Goal: Task Accomplishment & Management: Manage account settings

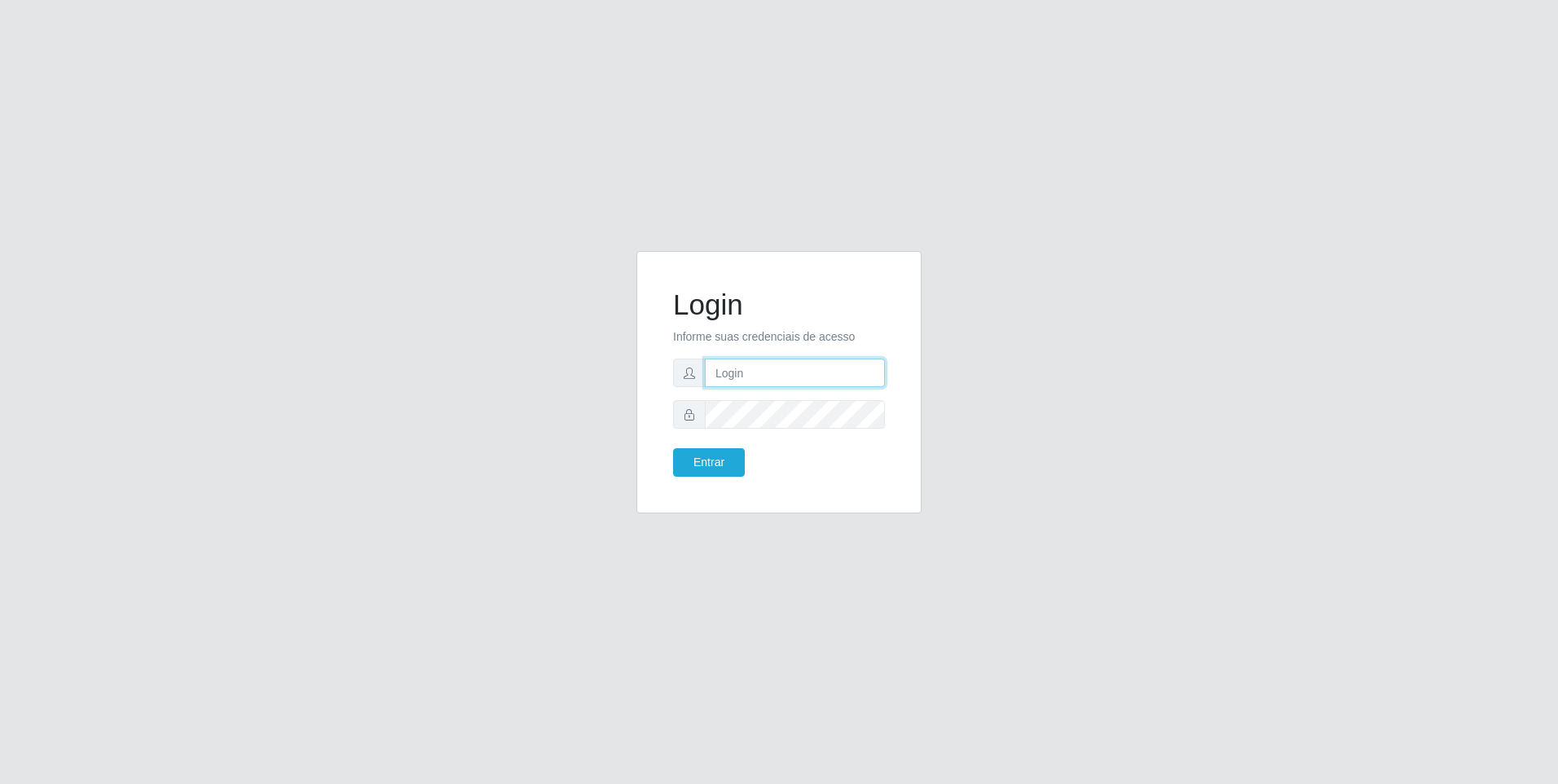
click at [718, 373] on input "text" at bounding box center [795, 372] width 180 height 28
type input "84"
click at [674, 448] on button "Entrar" at bounding box center [709, 462] width 72 height 28
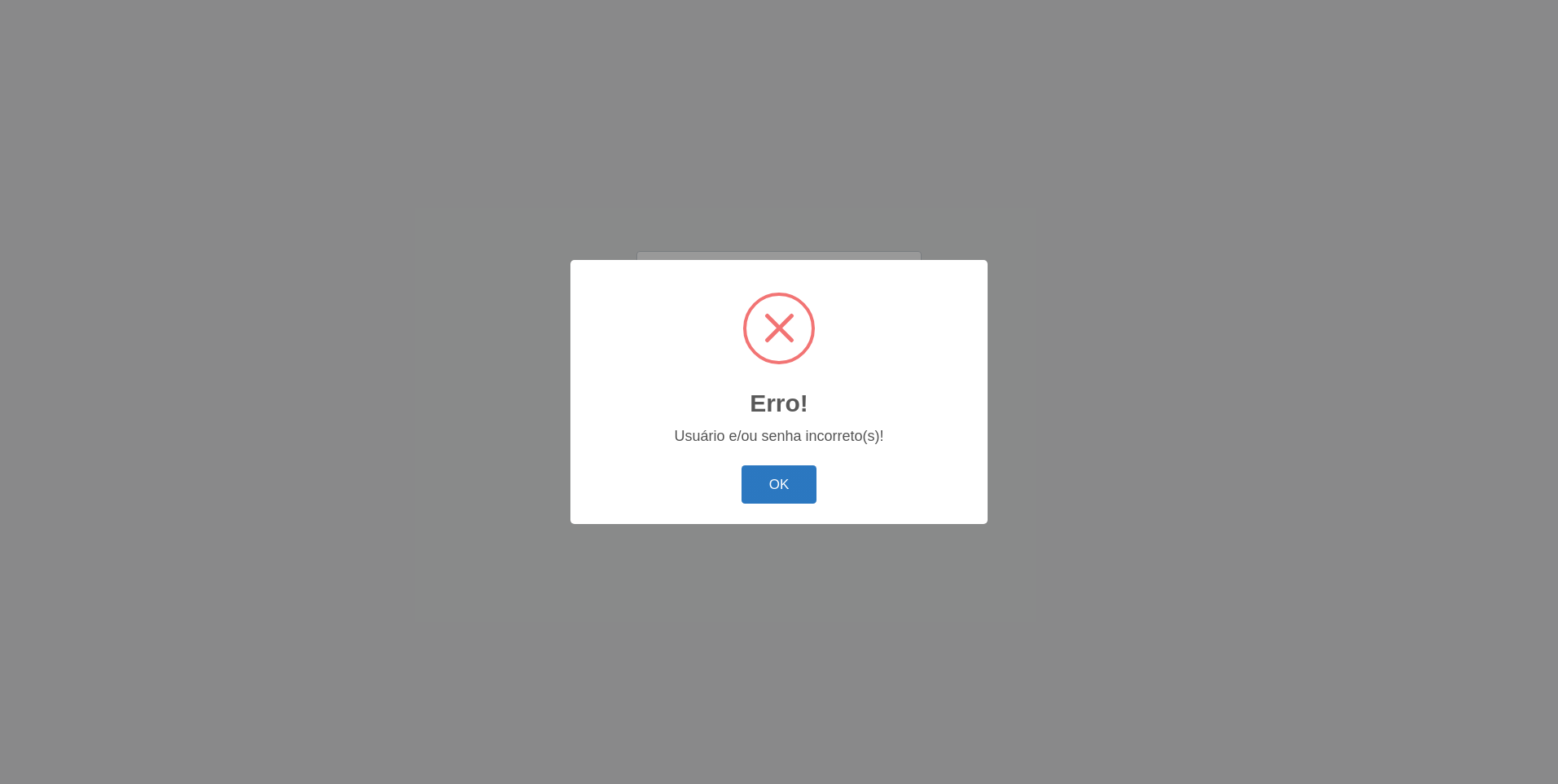
click at [776, 488] on button "OK" at bounding box center [780, 484] width 76 height 38
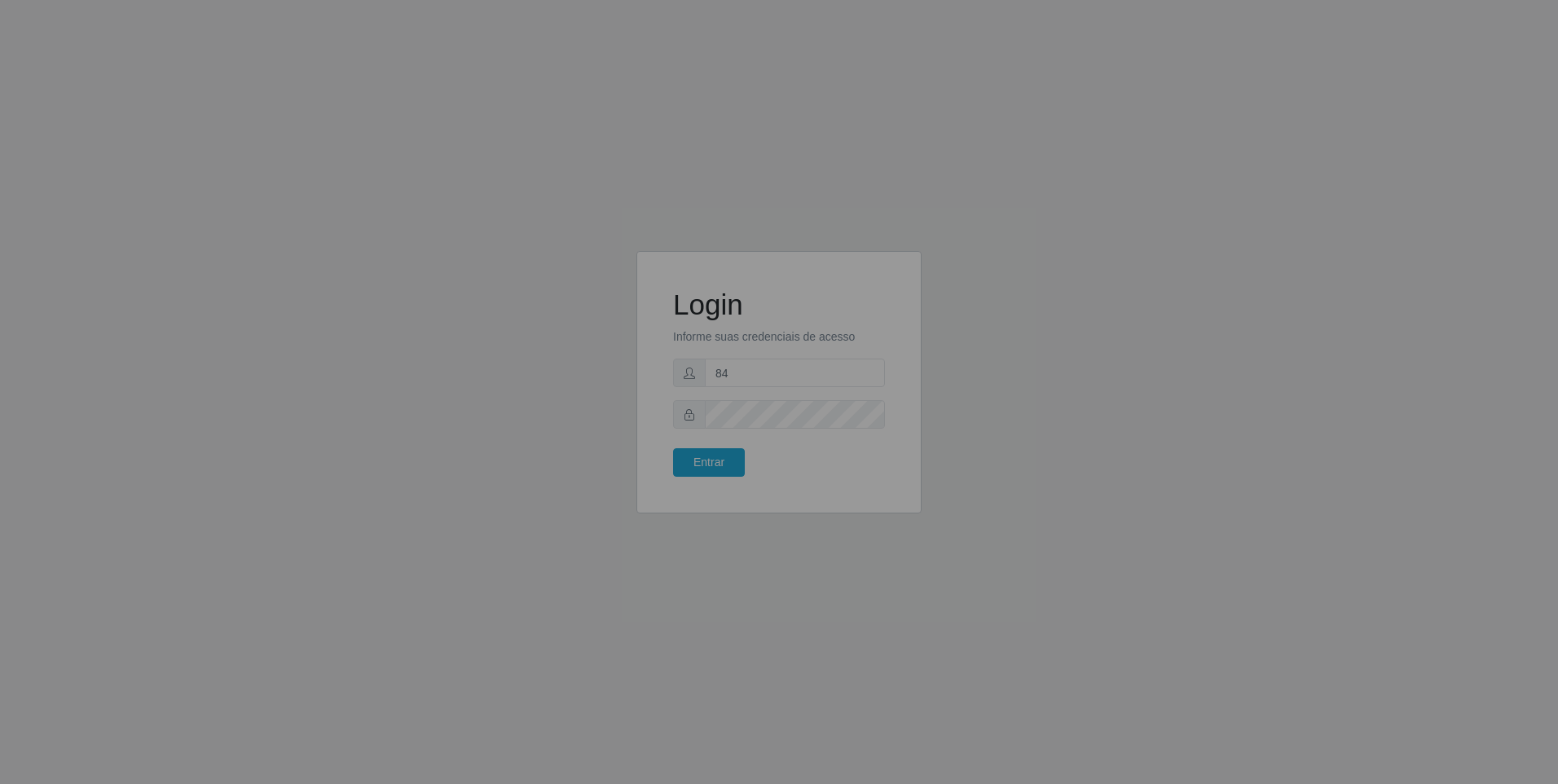
click at [776, 488] on div "Erro! × Usuário e/ou senha incorreto(s)! OK Cancel" at bounding box center [779, 392] width 1558 height 784
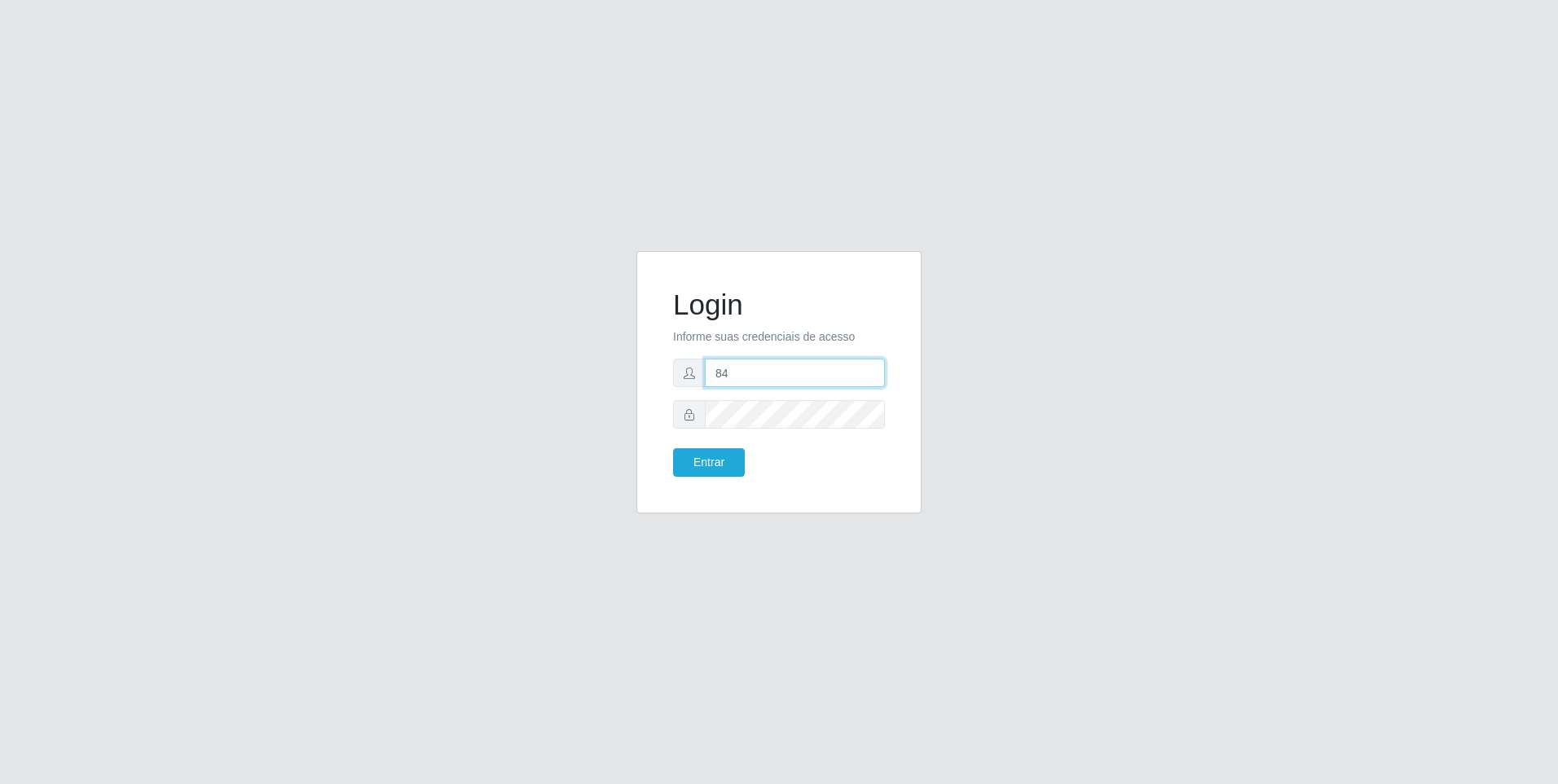
drag, startPoint x: 776, startPoint y: 488, endPoint x: 757, endPoint y: 383, distance: 106.7
click at [757, 383] on input "84" at bounding box center [795, 372] width 180 height 28
type input "84988620396"
click at [674, 448] on button "Entrar" at bounding box center [709, 462] width 72 height 28
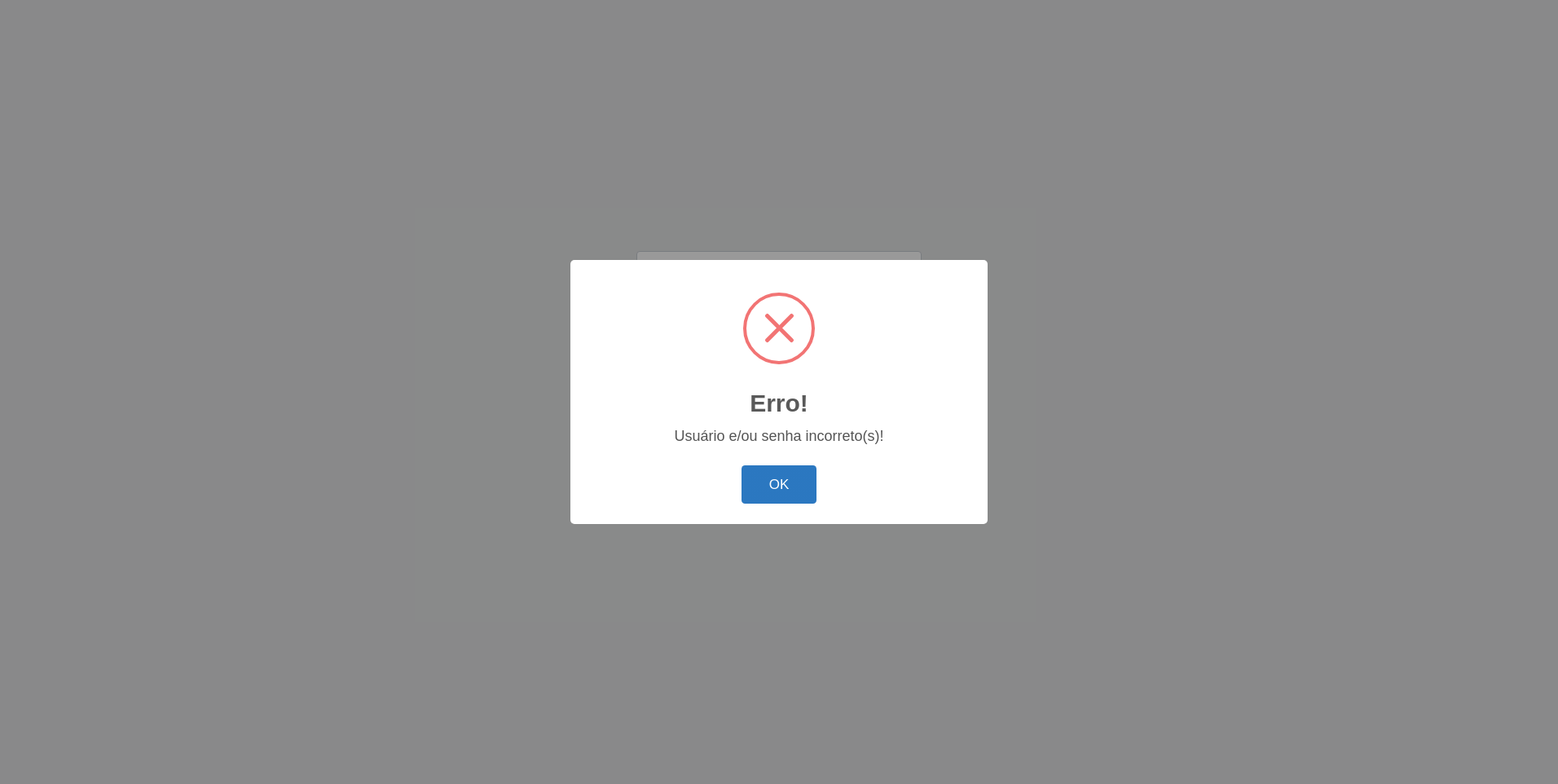
click at [789, 471] on button "OK" at bounding box center [780, 484] width 76 height 38
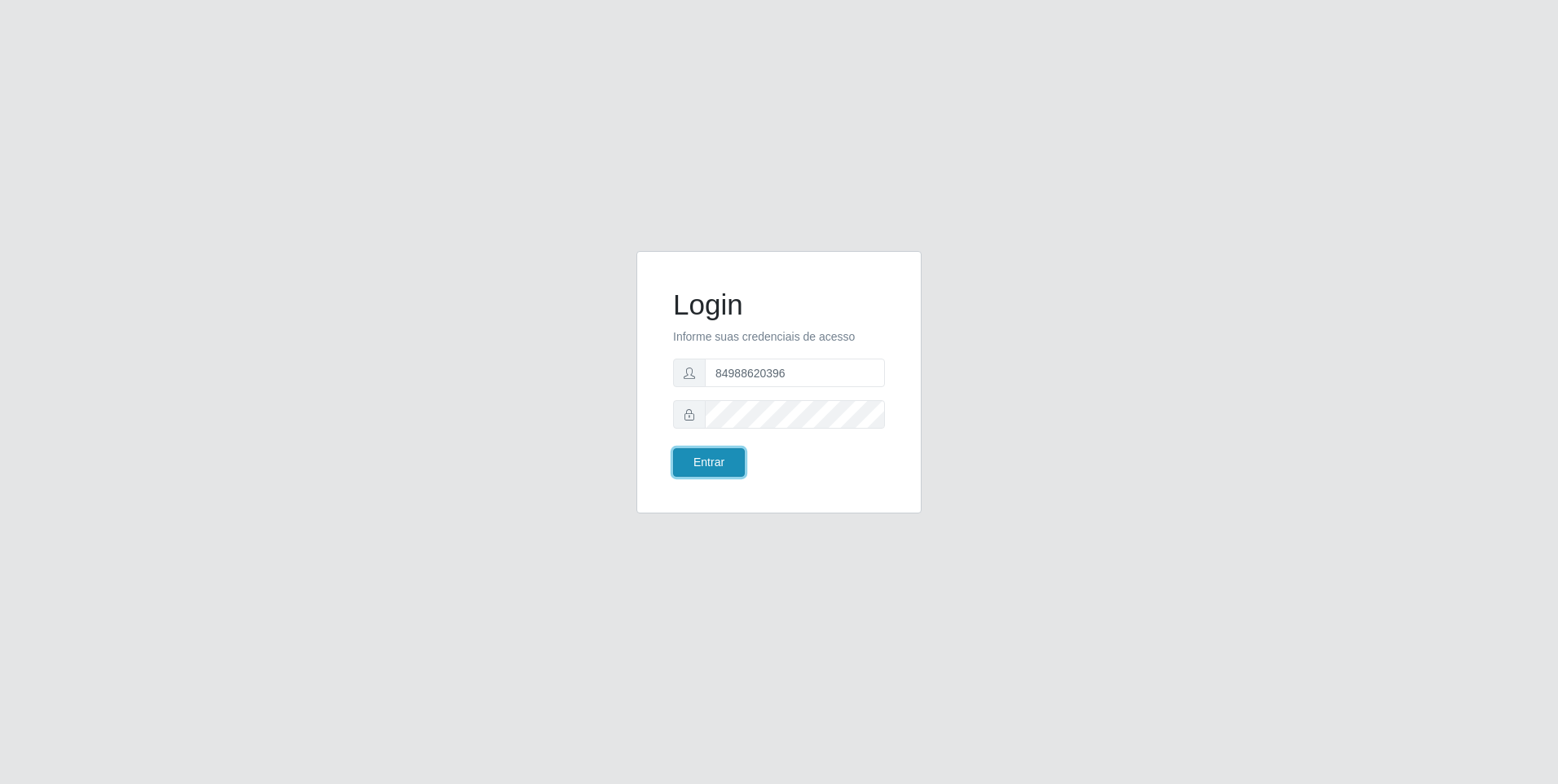
click at [727, 457] on button "Entrar" at bounding box center [709, 462] width 72 height 28
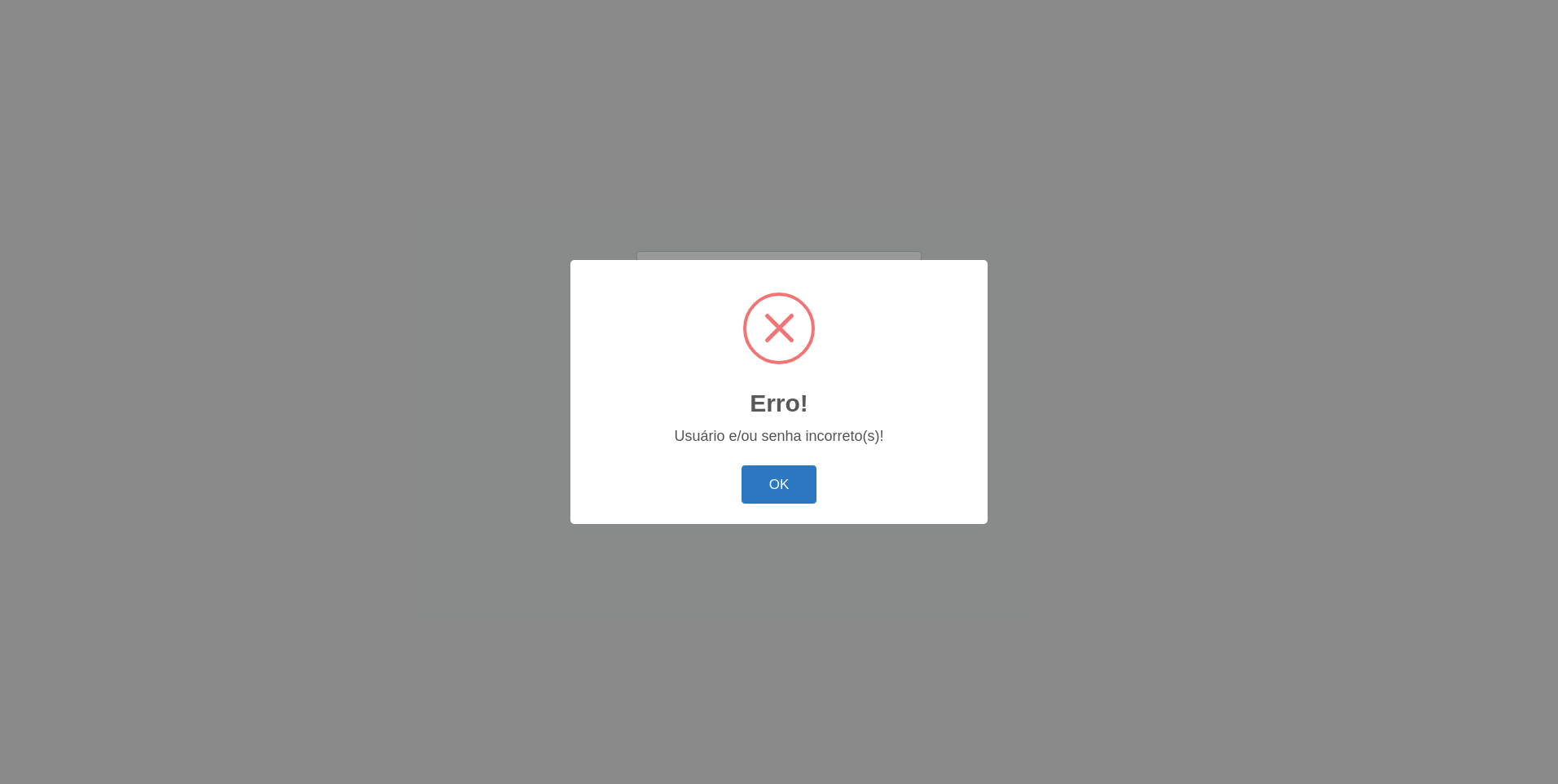
click at [752, 476] on button "OK" at bounding box center [780, 484] width 76 height 38
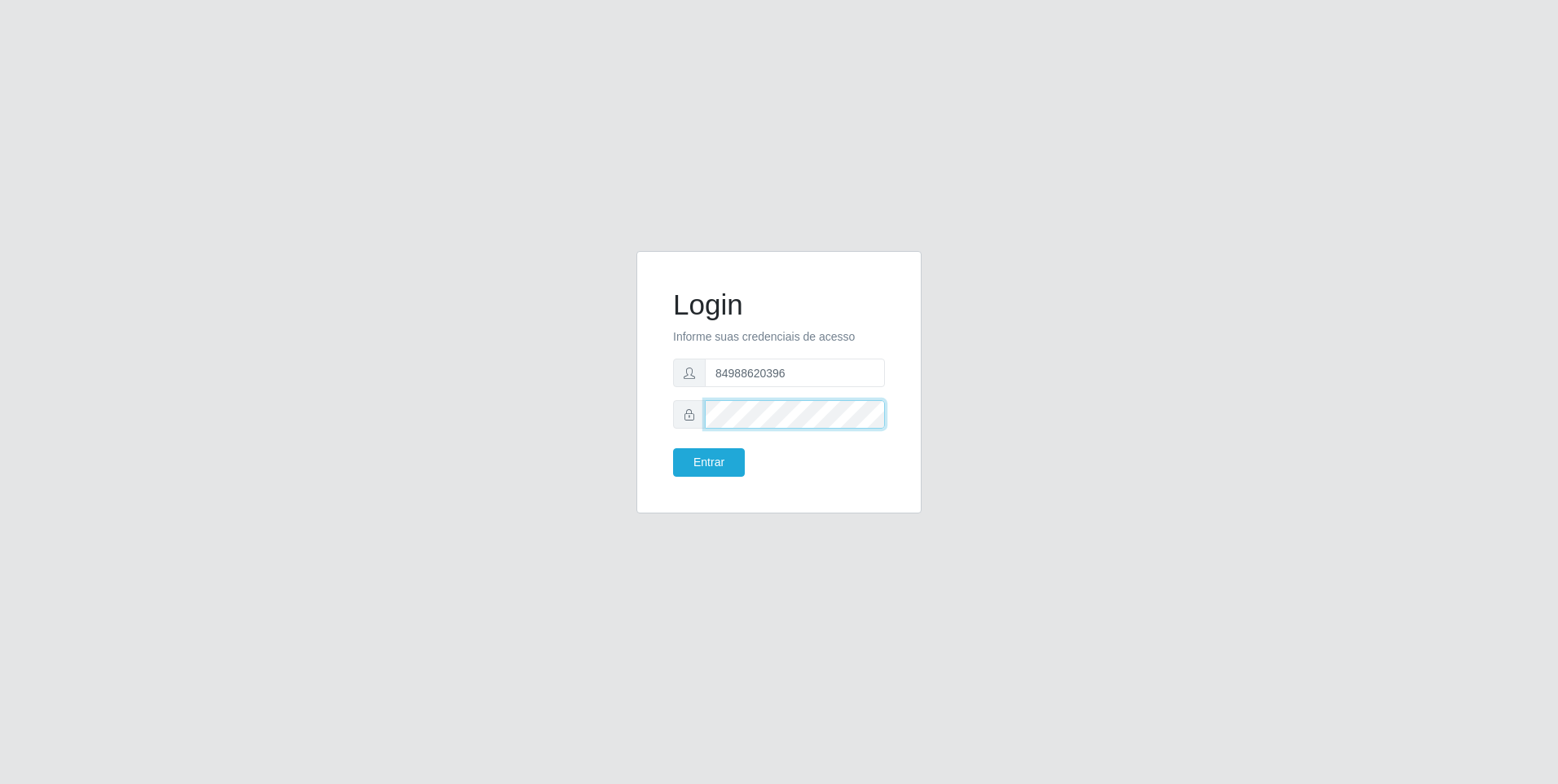
click at [674, 448] on button "Entrar" at bounding box center [709, 462] width 72 height 28
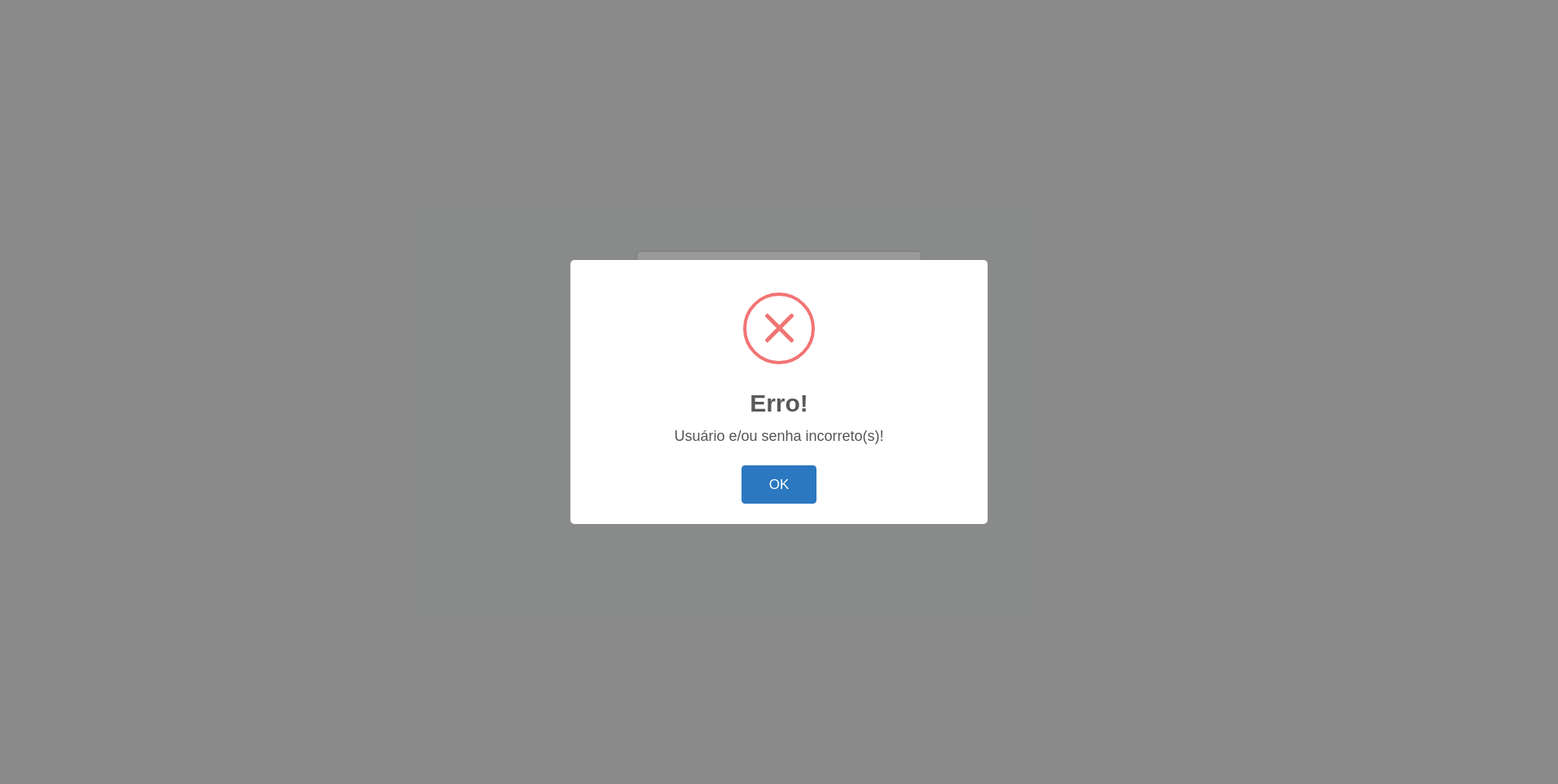
click at [776, 496] on button "OK" at bounding box center [780, 484] width 76 height 38
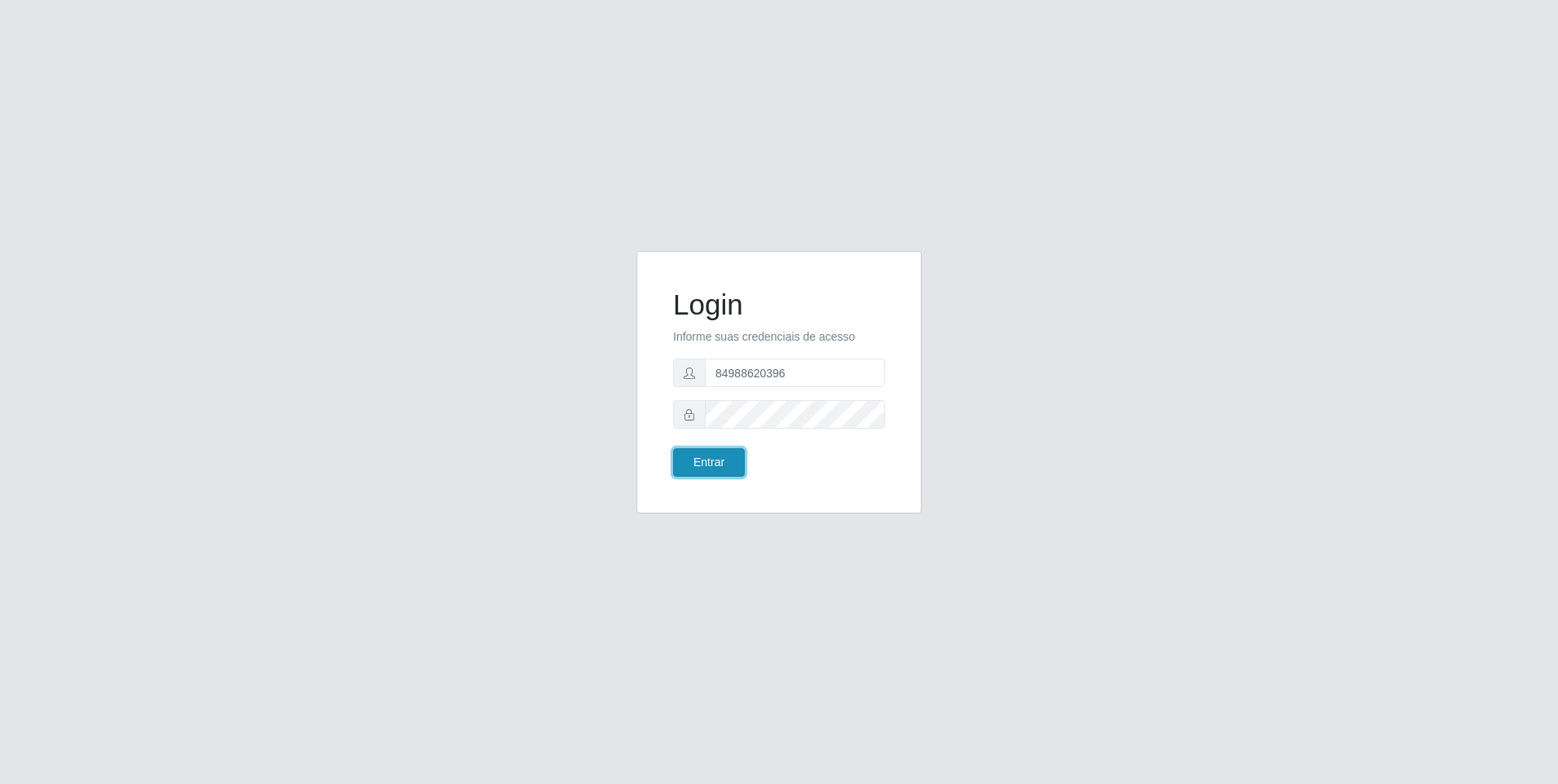
click at [682, 469] on button "Entrar" at bounding box center [709, 462] width 72 height 28
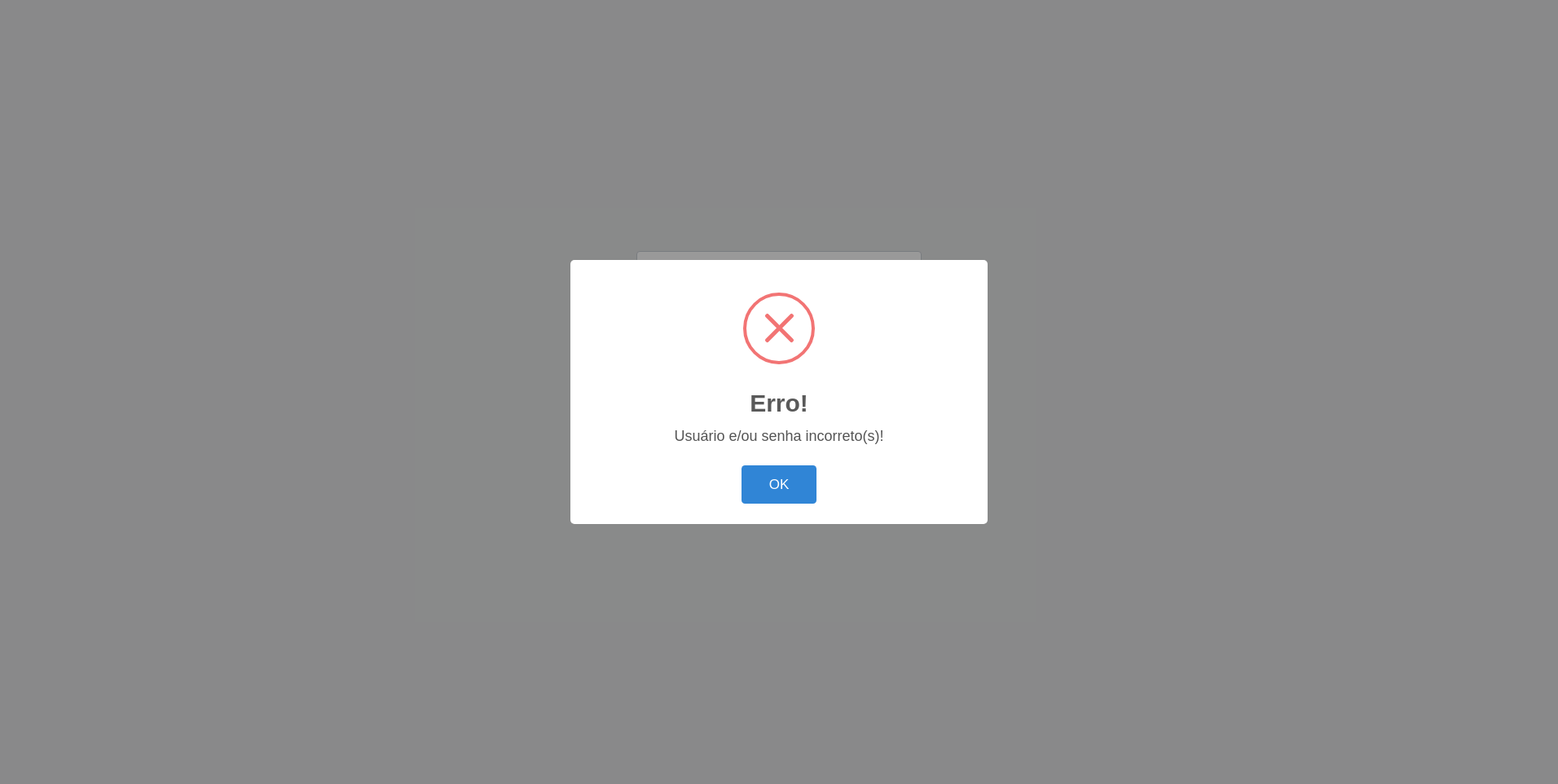
click at [820, 500] on div "OK Cancel" at bounding box center [778, 484] width 384 height 47
click at [801, 497] on button "OK" at bounding box center [780, 484] width 76 height 38
click at [801, 497] on div "Erro! × Usuário e/ou senha incorreto(s)! OK Cancel" at bounding box center [779, 392] width 1558 height 784
